Goal: Information Seeking & Learning: Learn about a topic

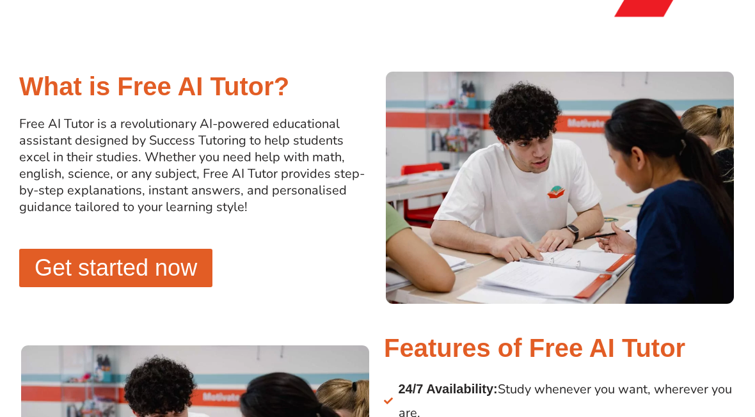
scroll to position [791, 0]
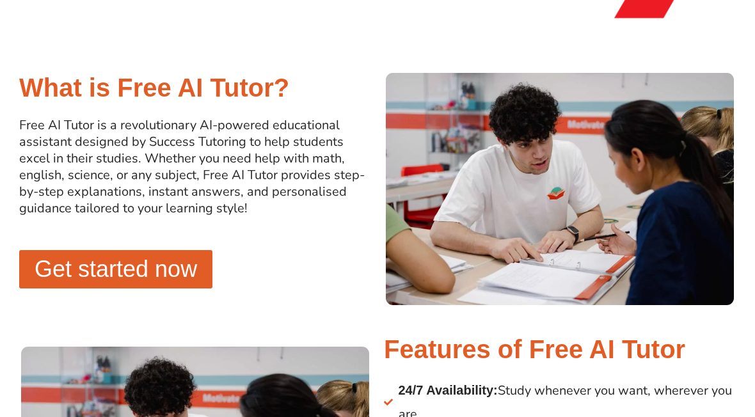
click at [65, 271] on span "Get started now" at bounding box center [116, 269] width 163 height 23
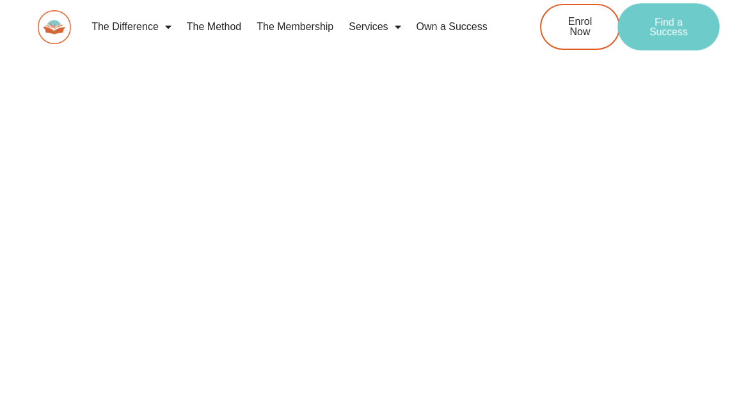
click at [676, 26] on span "Find a Success" at bounding box center [669, 27] width 62 height 20
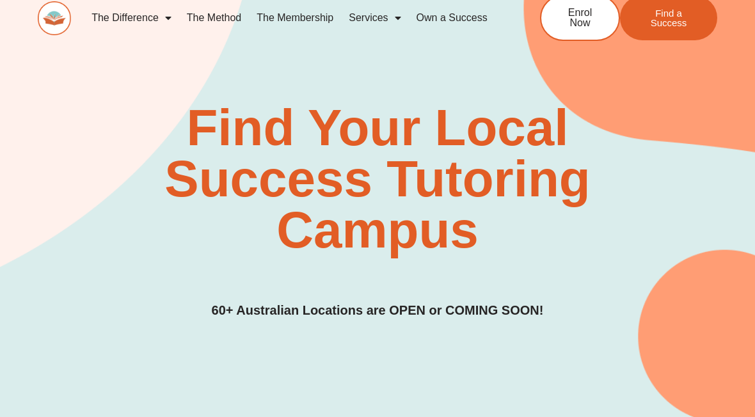
scroll to position [4, 0]
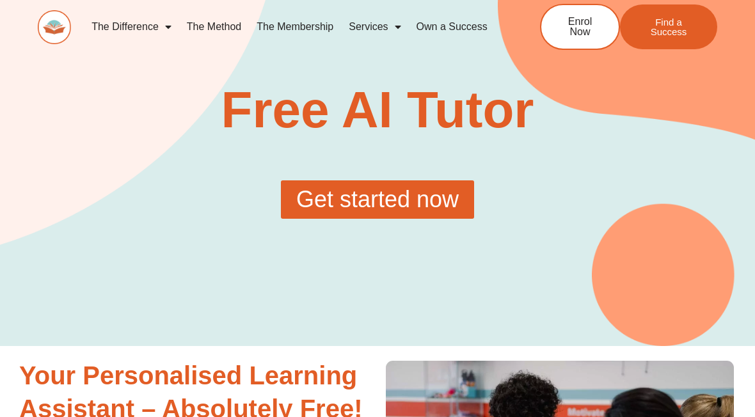
click at [448, 203] on span "Get started now" at bounding box center [377, 199] width 163 height 23
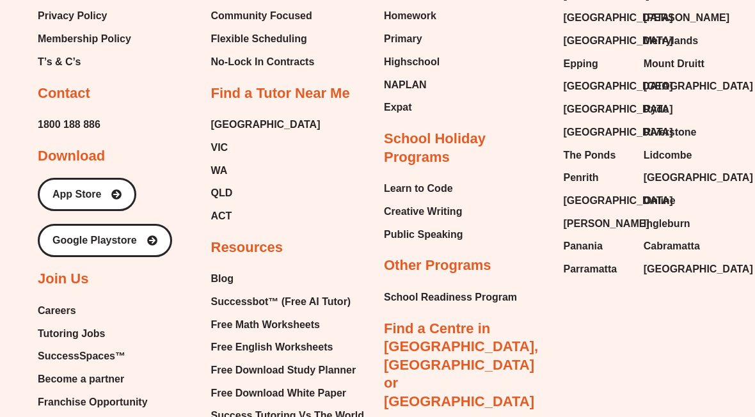
scroll to position [1261, 0]
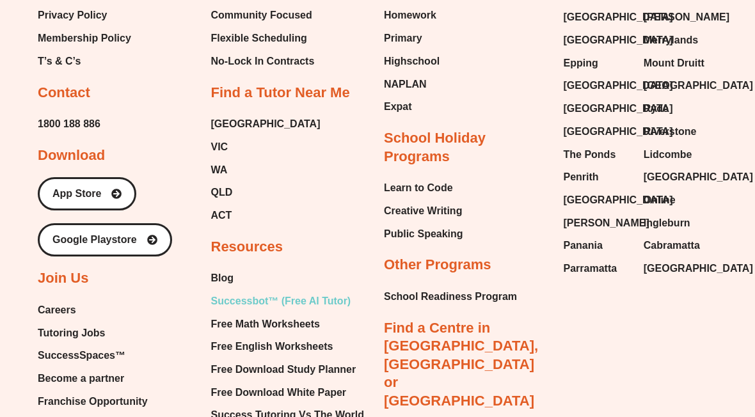
click at [334, 298] on span "Successbot™ (Free AI Tutor)" at bounding box center [281, 301] width 140 height 19
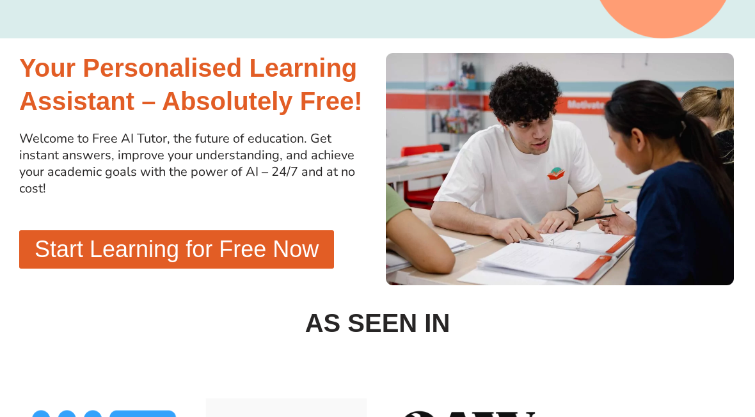
scroll to position [309, 0]
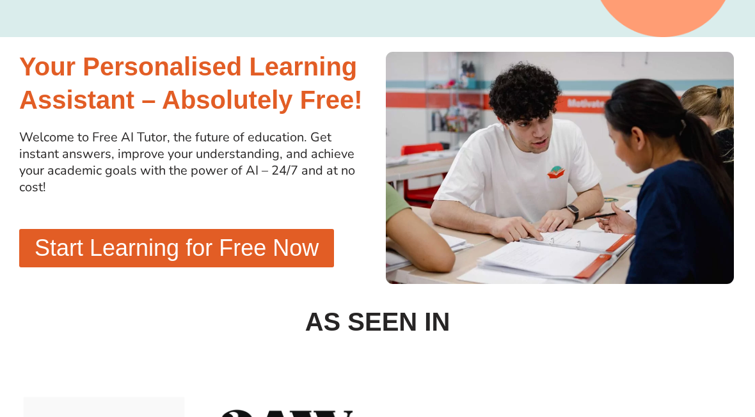
click at [57, 255] on span "Start Learning for Free Now" at bounding box center [177, 248] width 284 height 23
